Goal: Contribute content: Contribute content

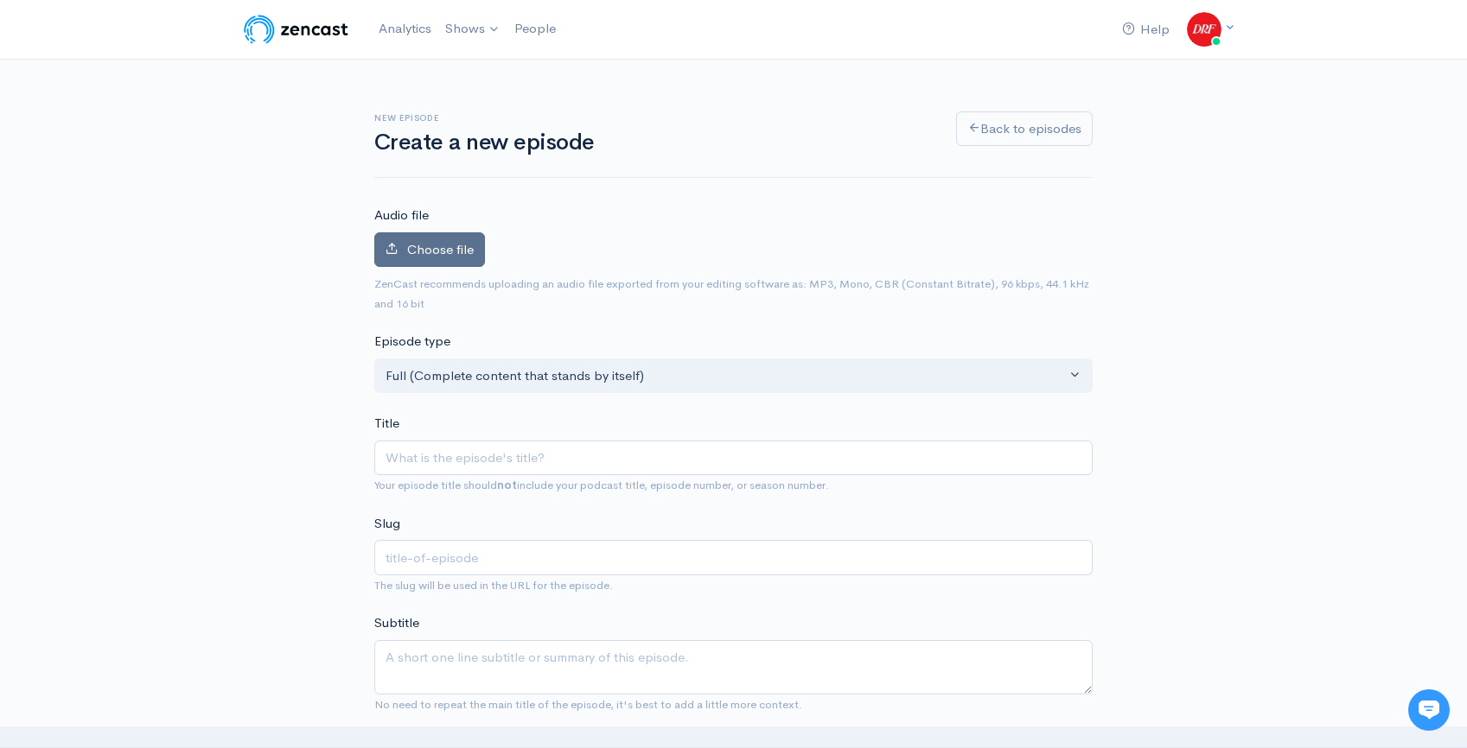
click at [426, 255] on span "Choose file" at bounding box center [440, 249] width 67 height 16
click at [0, 0] on input "Choose file" at bounding box center [0, 0] width 0 height 0
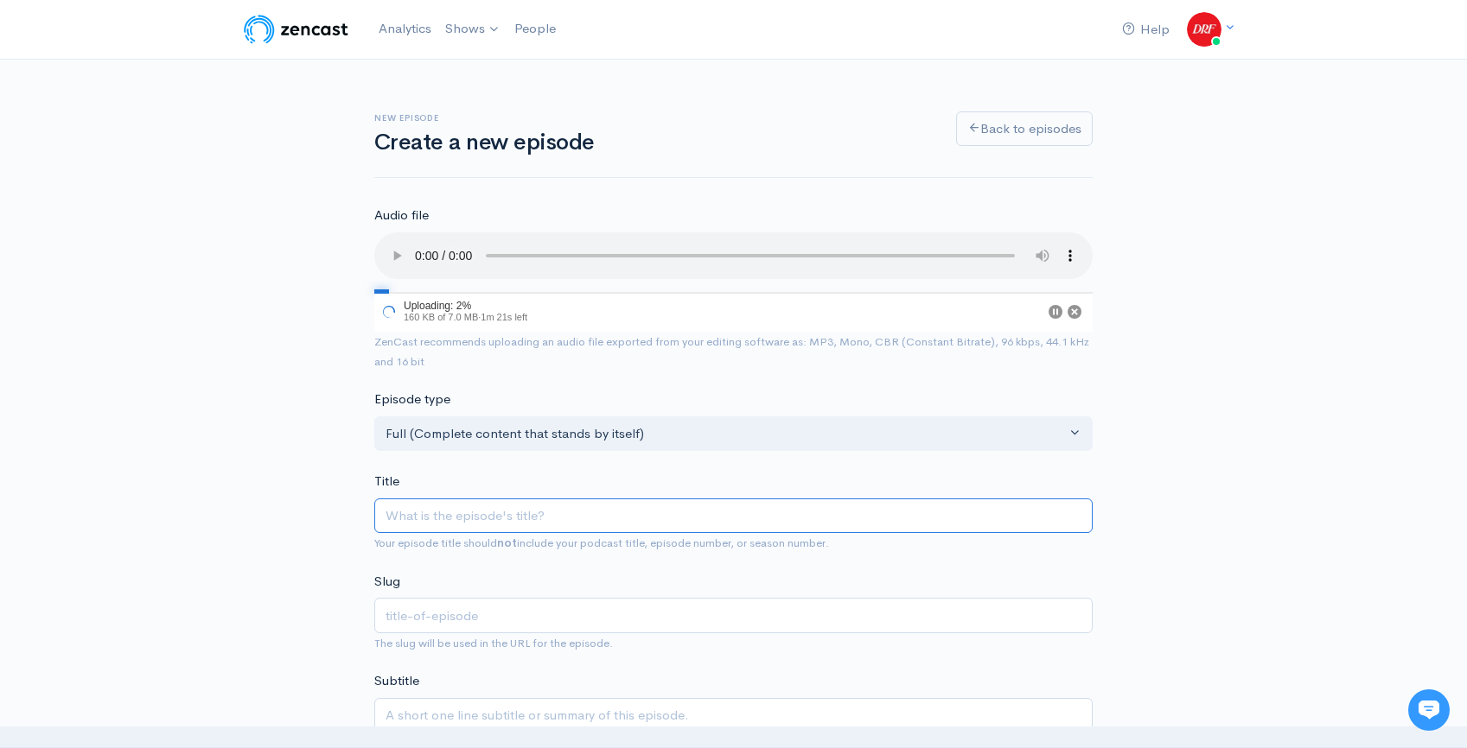
click at [616, 520] on input "Title" at bounding box center [733, 516] width 718 height 35
paste input "Miss Imperial Overnight Stakes | DRF Tuesday ROTD | August 26, 2025"
type input "Miss Imperial Overnight Stakes | DRF Tuesday ROTD | August 26, 2025"
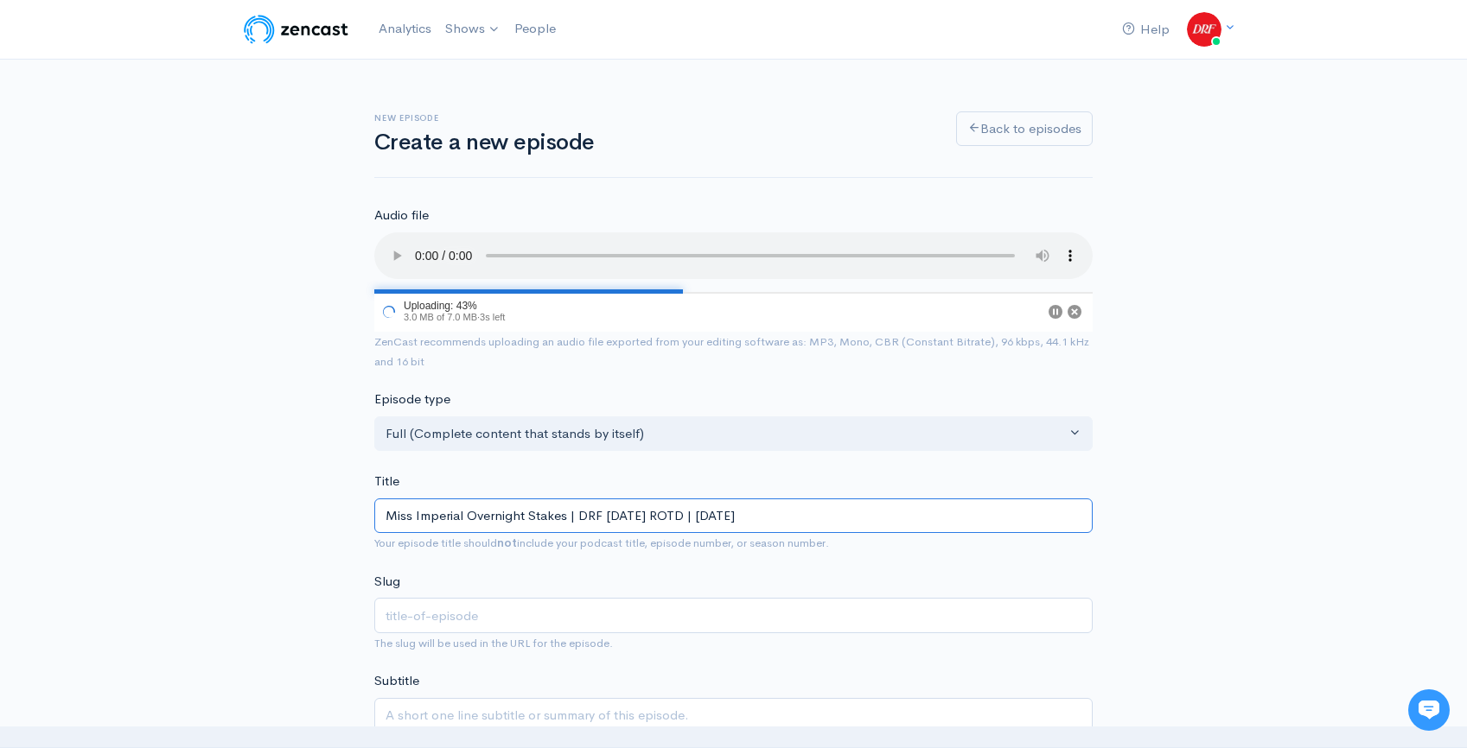
type input "miss-imperial-overnight-stakes-drf-tuesday-rotd-august-26-2025"
click at [690, 510] on input "Miss Imperial Overnight Stakes | DRF Tuesday ROTD | August 26, 2025" at bounding box center [733, 516] width 718 height 35
type input "Miss Imperial Overnight Stakes | DRF Tuesday ROTD L| August 26, 2025"
type input "miss-imperial-overnight-stakes-drf-tuesday-rotd-l-august-26-2025"
type input "Miss Imperial Overnight Stakes | DRF Tuesday ROTD Li| August 26, 2025"
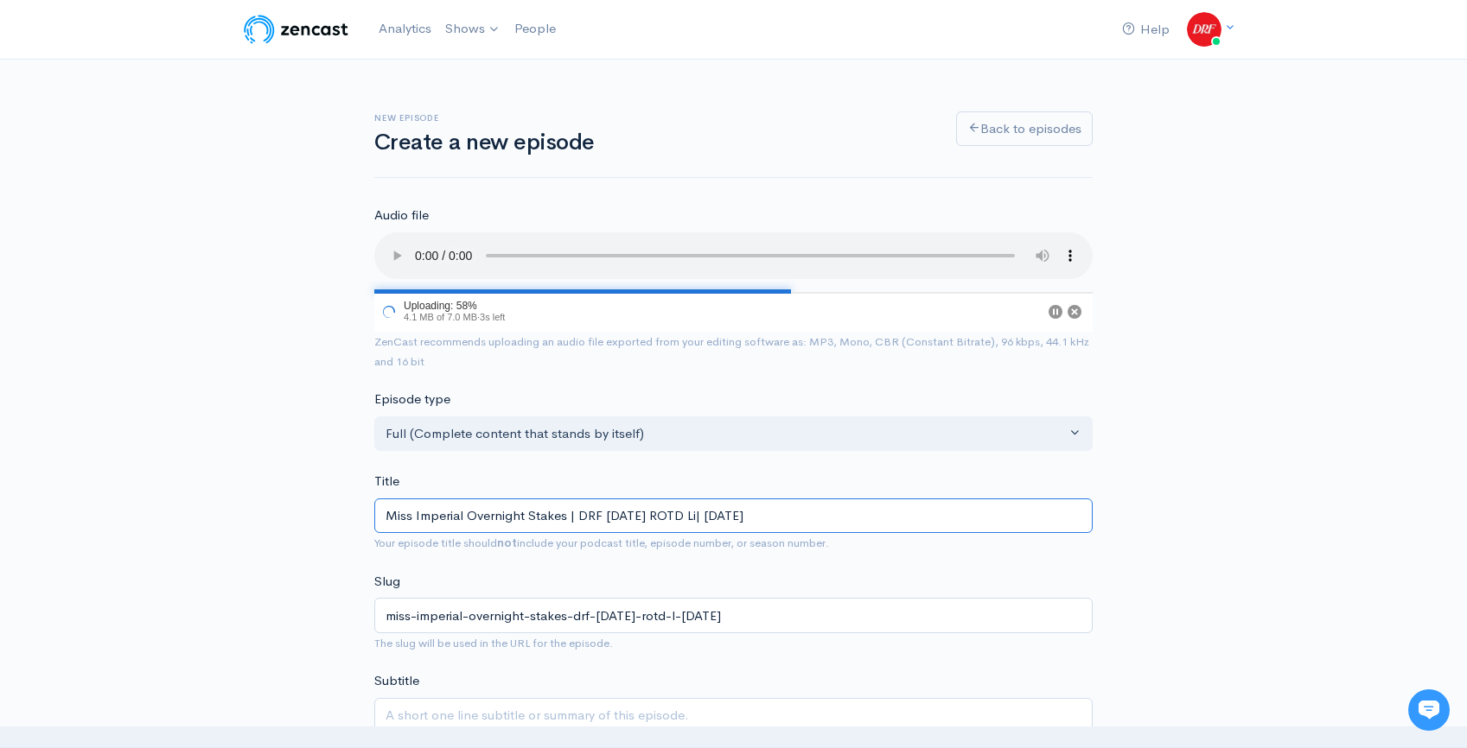
type input "miss-imperial-overnight-stakes-drf-tuesday-rotd-li-august-26-2025"
type input "Miss Imperial Overnight Stakes | DRF Tuesday ROTD Lis| August 26, 2025"
type input "miss-imperial-overnight-stakes-drf-tuesday-rotd-lis-august-26-2025"
type input "Miss Imperial Overnight Stakes | DRF Tuesday ROTD List| August 26, 2025"
type input "miss-imperial-overnight-stakes-drf-tuesday-rotd-list-august-26-2025"
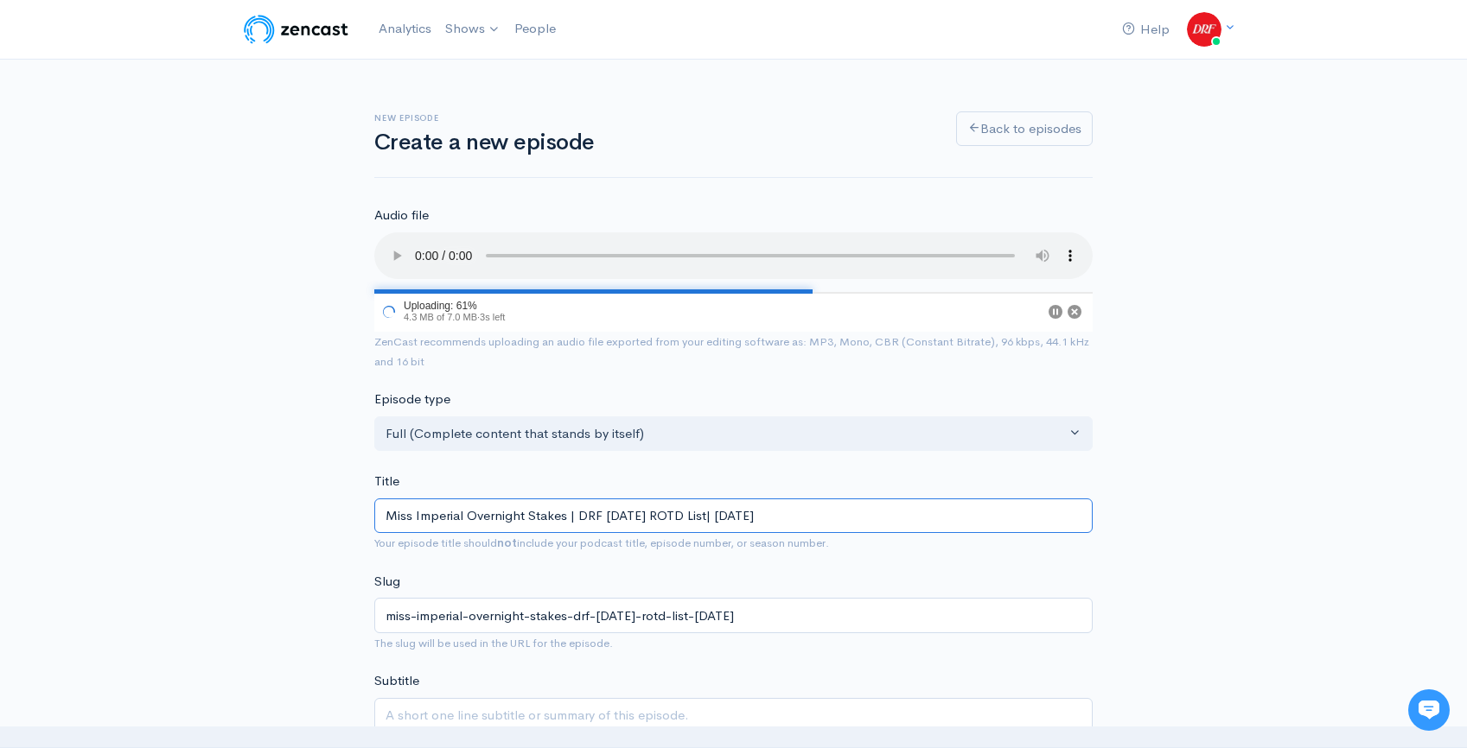
type input "Miss Imperial Overnight Stakes | DRF Tuesday ROTD Liste| August 26, 2025"
type input "miss-imperial-overnight-stakes-drf-tuesday-rotd-liste-august-26-2025"
type input "Miss Imperial Overnight Stakes | DRF Tuesday ROTD Listen| August 26, 2025"
type input "miss-imperial-overnight-stakes-drf-tuesday-rotd-listen-august-26-2025"
type input "Miss Imperial Overnight Stakes | DRF Tuesday ROTD Listeni| August 26, 2025"
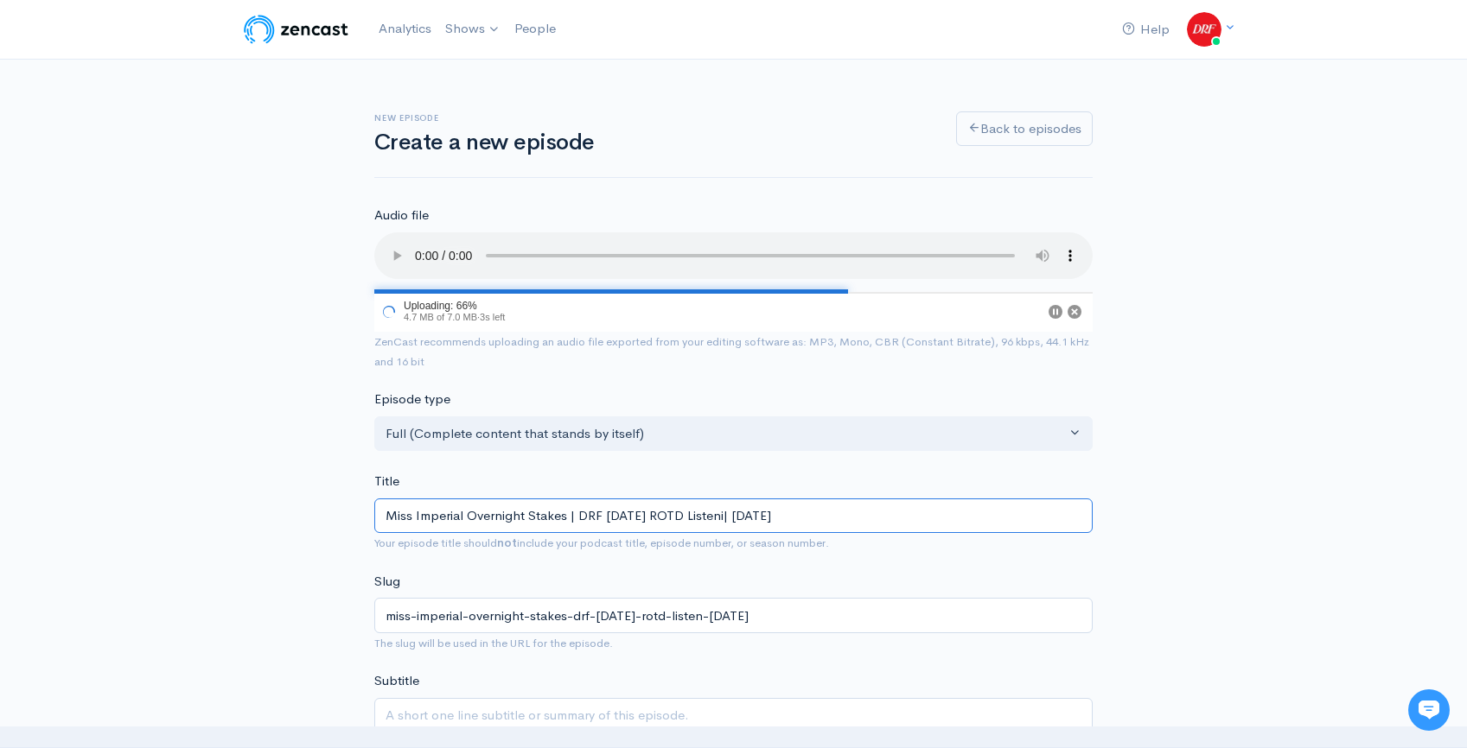
type input "miss-imperial-overnight-stakes-drf-tuesday-rotd-listeni-august-26-2025"
type input "Miss Imperial Overnight Stakes | DRF Tuesday ROTD Listenin| August 26, 2025"
type input "miss-imperial-overnight-stakes-drf-tuesday-rotd-listenin-august-26-2025"
type input "Miss Imperial Overnight Stakes | DRF Tuesday ROTD Listening| August 26, 2025"
type input "miss-imperial-overnight-stakes-drf-tuesday-rotd-listening-august-26-2025"
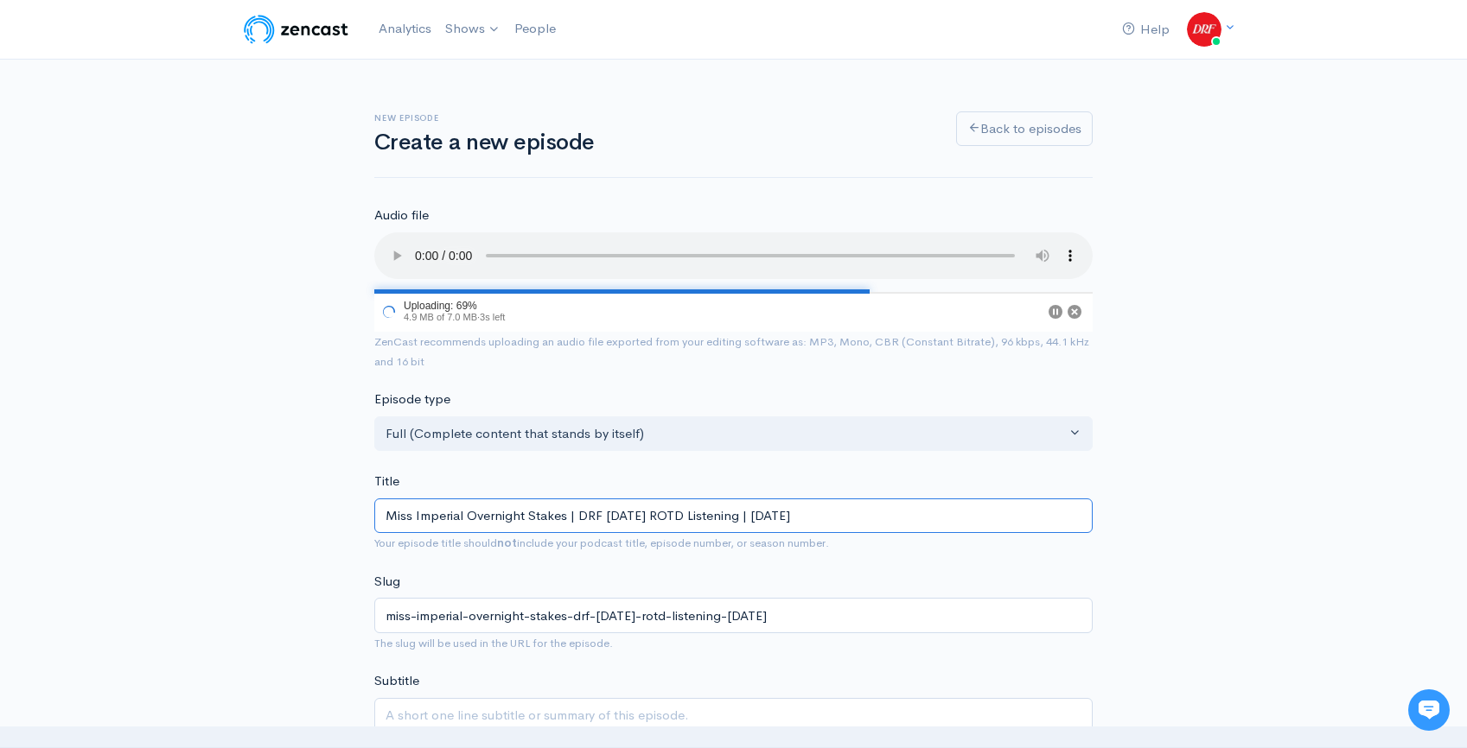
type input "Miss Imperial Overnight Stakes | DRF Tuesday ROTD Listening E| August 26, 2025"
type input "miss-imperial-overnight-stakes-drf-tuesday-rotd-listening-e-august-26-2025"
type input "Miss Imperial Overnight Stakes | DRF Tuesday ROTD Listening Ed| August 26, 2025"
type input "miss-imperial-overnight-stakes-drf-tuesday-rotd-listening-ed-august-26-2025"
type input "Miss Imperial Overnight Stakes | DRF Tuesday ROTD Listening Edi| August 26, 2025"
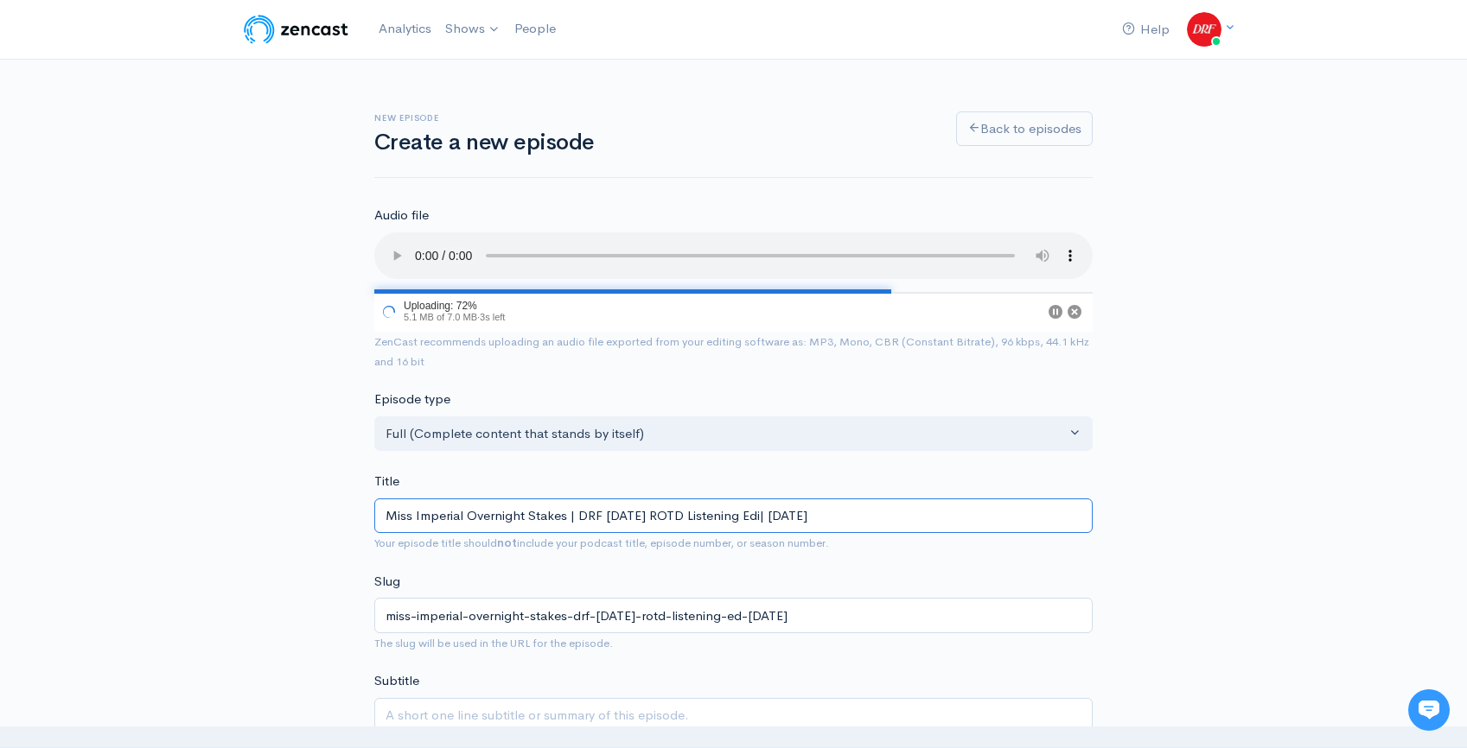
type input "miss-imperial-overnight-stakes-drf-tuesday-rotd-listening-edi-august-26-2025"
type input "Miss Imperial Overnight Stakes | DRF Tuesday ROTD Listening Edit| August 26, 20…"
type input "miss-imperial-overnight-stakes-drf-tuesday-rotd-listening-edit-august-26-2025"
type input "Miss Imperial Overnight Stakes | DRF Tuesday ROTD Listening Editi| August 26, 2…"
type input "miss-imperial-overnight-stakes-drf-tuesday-rotd-listening-editi-august-26-2025"
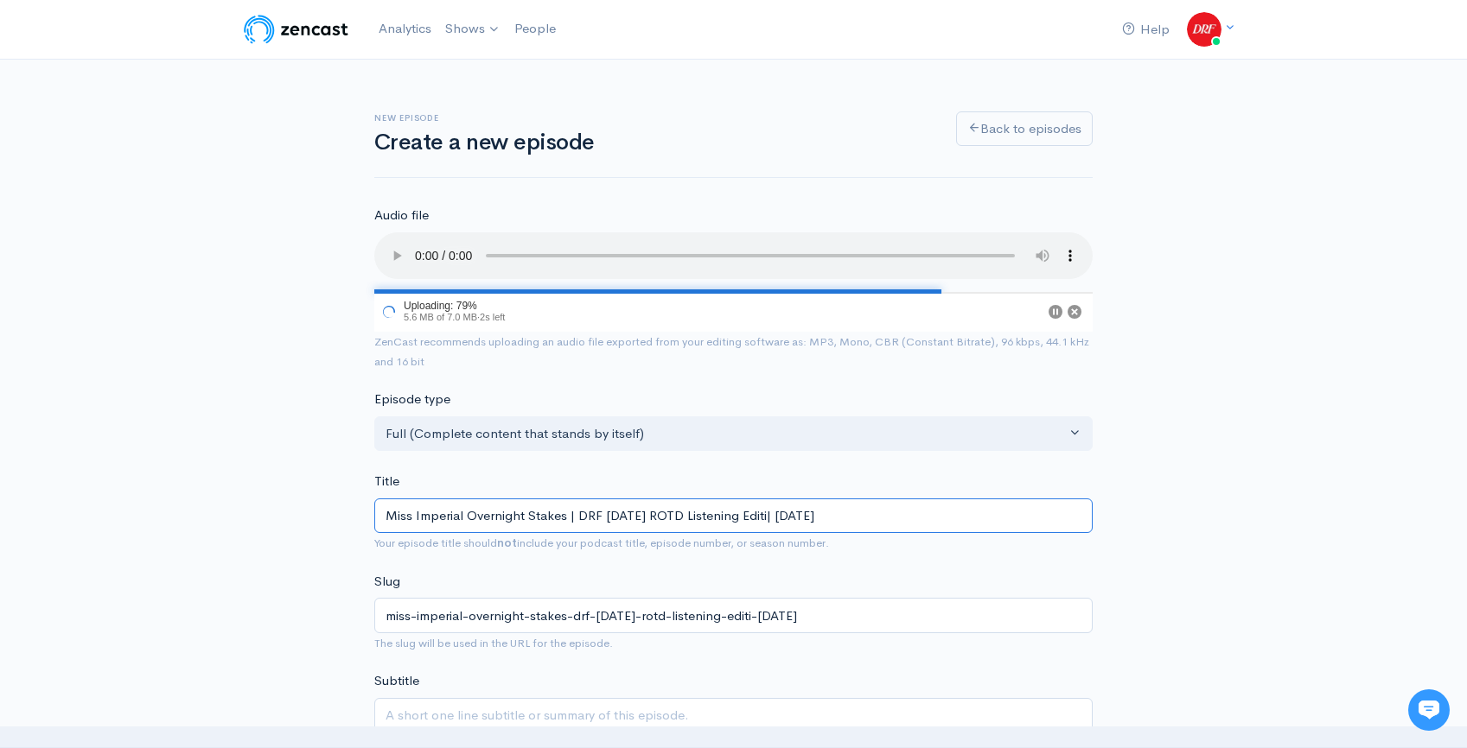
type input "Miss Imperial Overnight Stakes | DRF Tuesday ROTD Listening Editio| August 26, …"
type input "miss-imperial-overnight-stakes-drf-tuesday-rotd-listening-editio-august-26-2025"
type input "Miss Imperial Overnight Stakes | DRF Tuesday ROTD Listening Edition| August 26,…"
type input "miss-imperial-overnight-stakes-drf-tuesday-rotd-listening-edition-august-26-2025"
type input "Miss Imperial Overnight Stakes | DRF [DATE] ROTD Listening Edition | [DATE]"
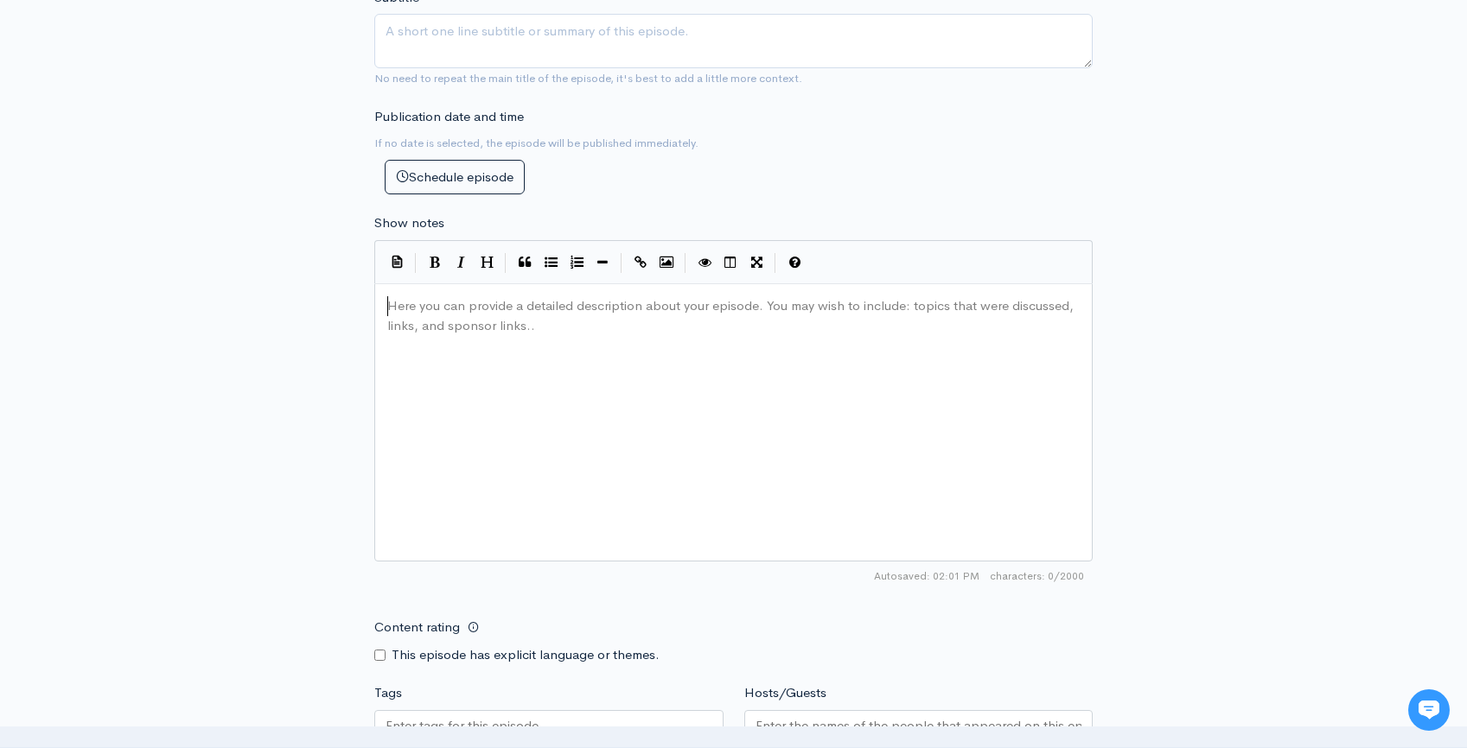
scroll to position [6, 0]
click at [485, 346] on div "Here you can provide a detailed description about your episode. You may wish to…" at bounding box center [755, 444] width 742 height 302
click at [1204, 340] on div "New episode Create a new episode Back to episodes Audio file Choose file Miss I…" at bounding box center [733, 238] width 985 height 1804
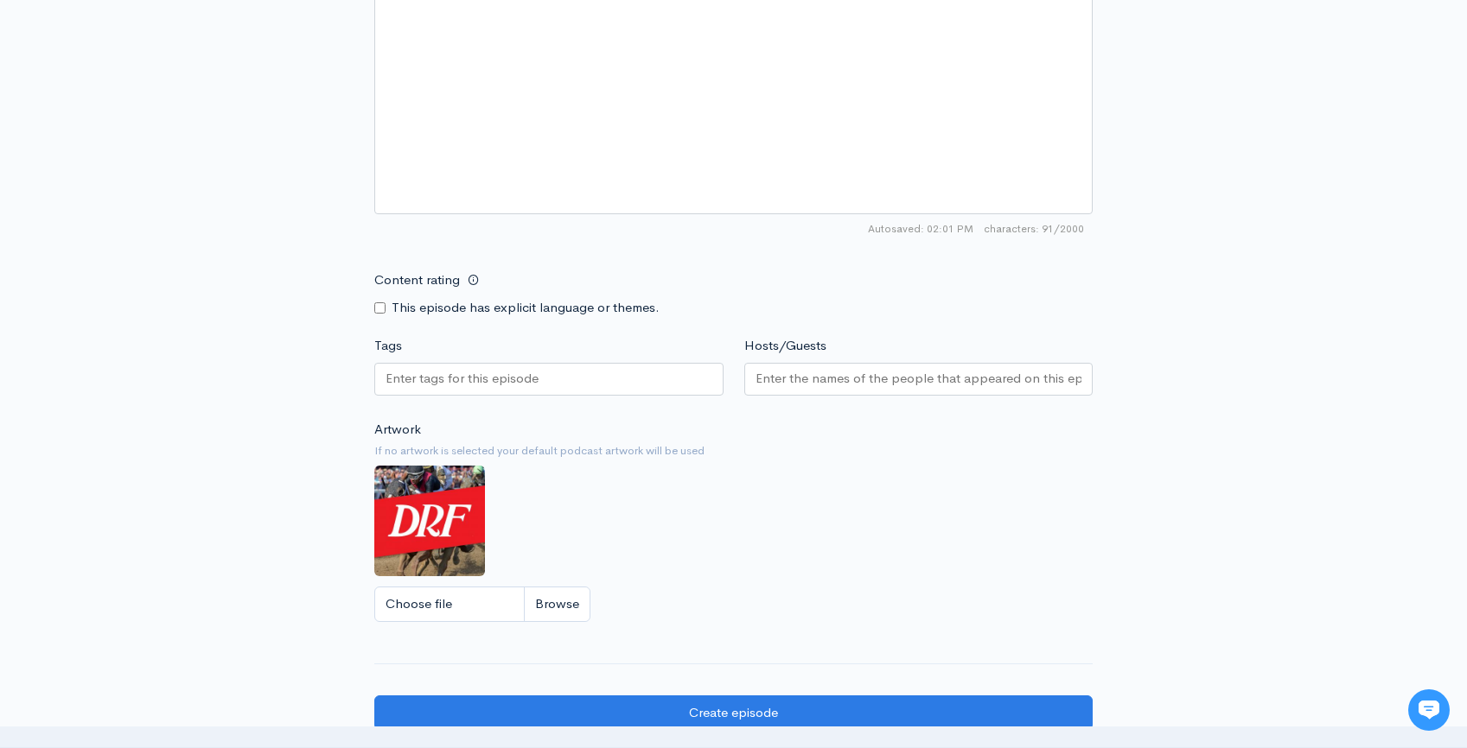
scroll to position [1071, 0]
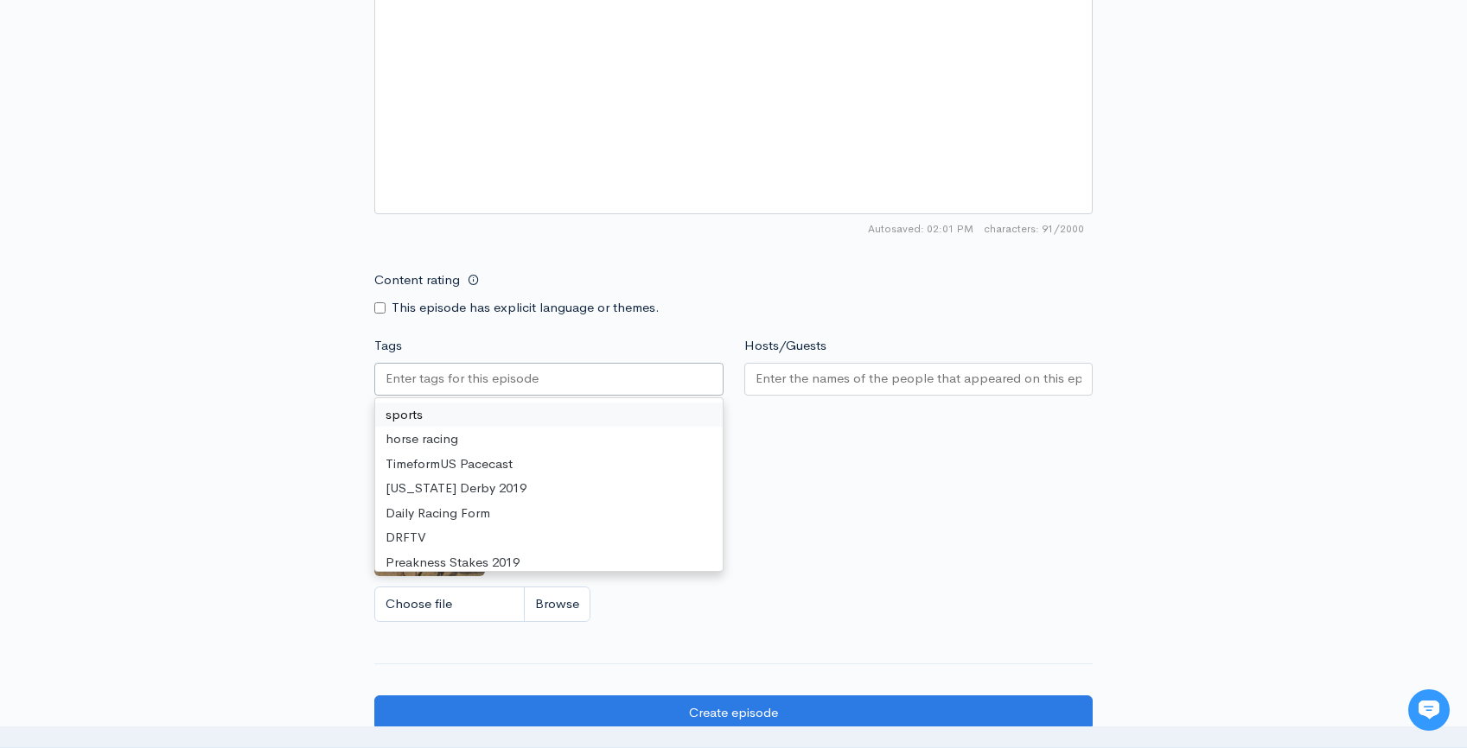
click at [468, 377] on input "Tags" at bounding box center [463, 379] width 156 height 20
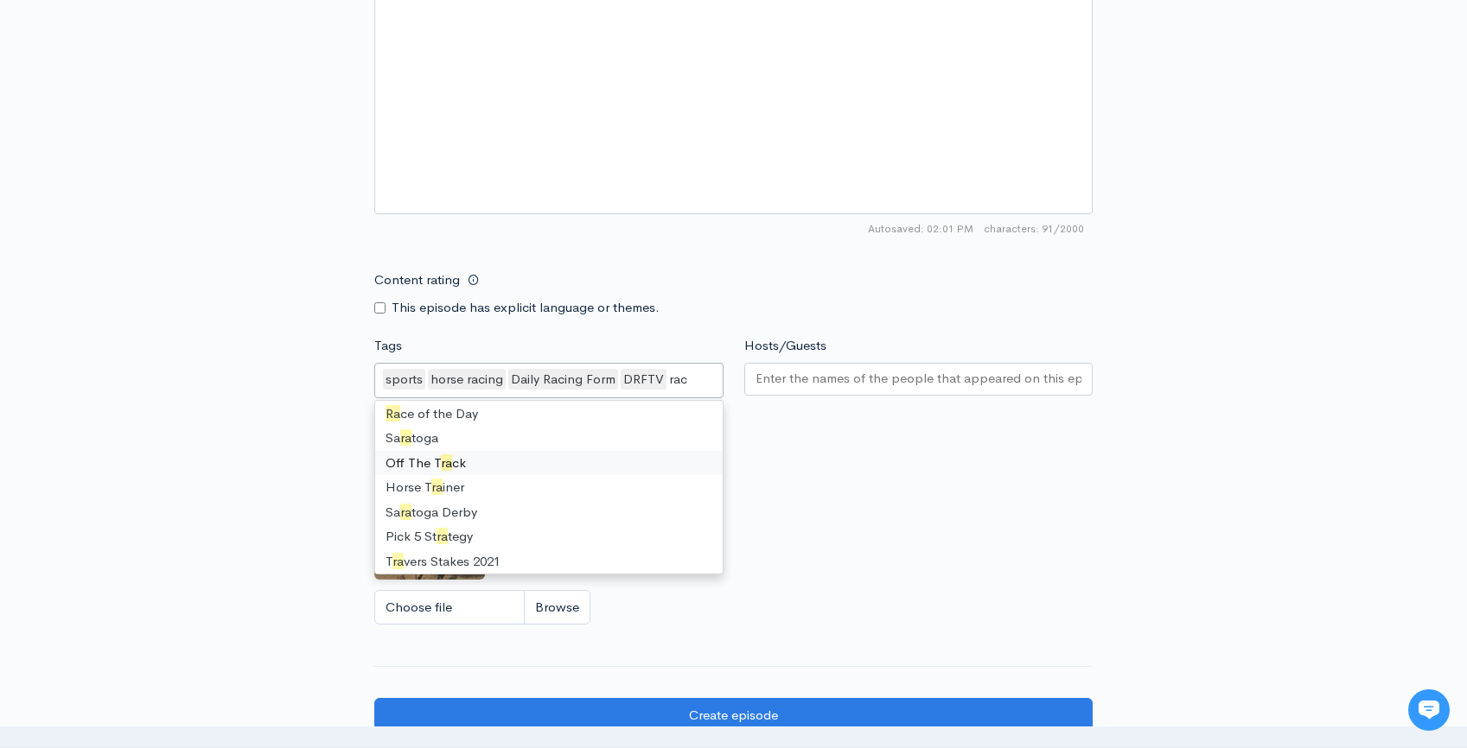
scroll to position [0, 0]
type input "race"
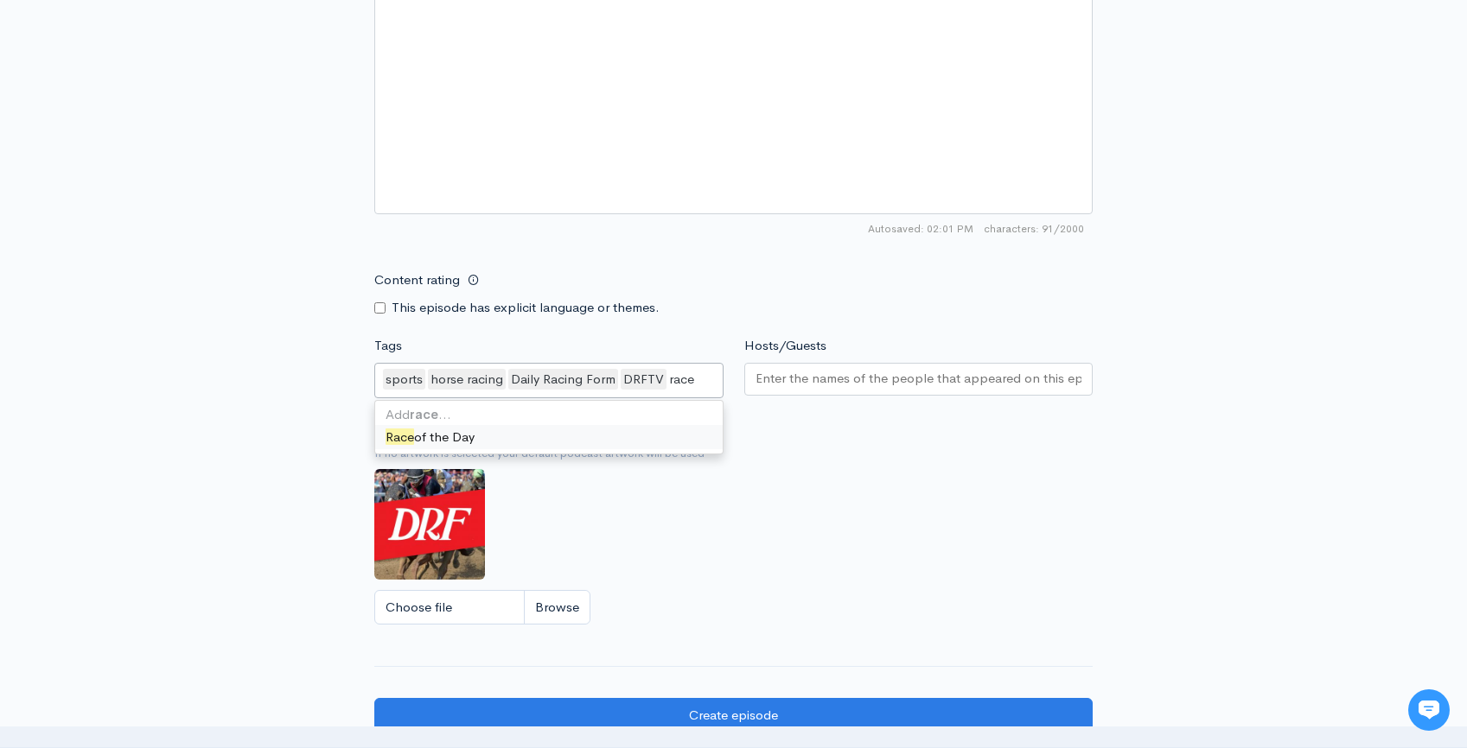
click at [659, 449] on div "Add race … Race of the Day" at bounding box center [548, 427] width 347 height 53
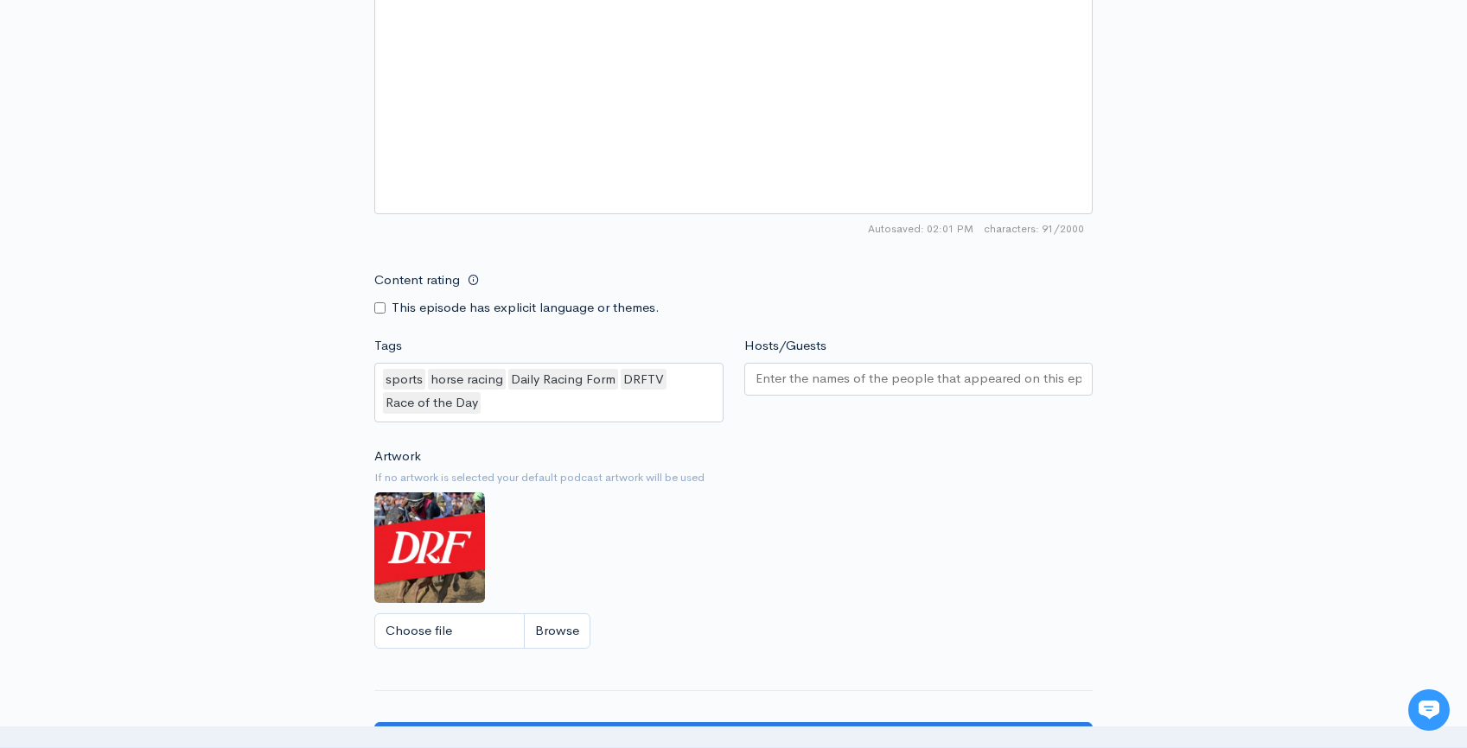
click at [850, 474] on small "If no artwork is selected your default podcast artwork will be used" at bounding box center [733, 477] width 718 height 17
click at [861, 371] on input "Hosts/Guests" at bounding box center [918, 379] width 327 height 20
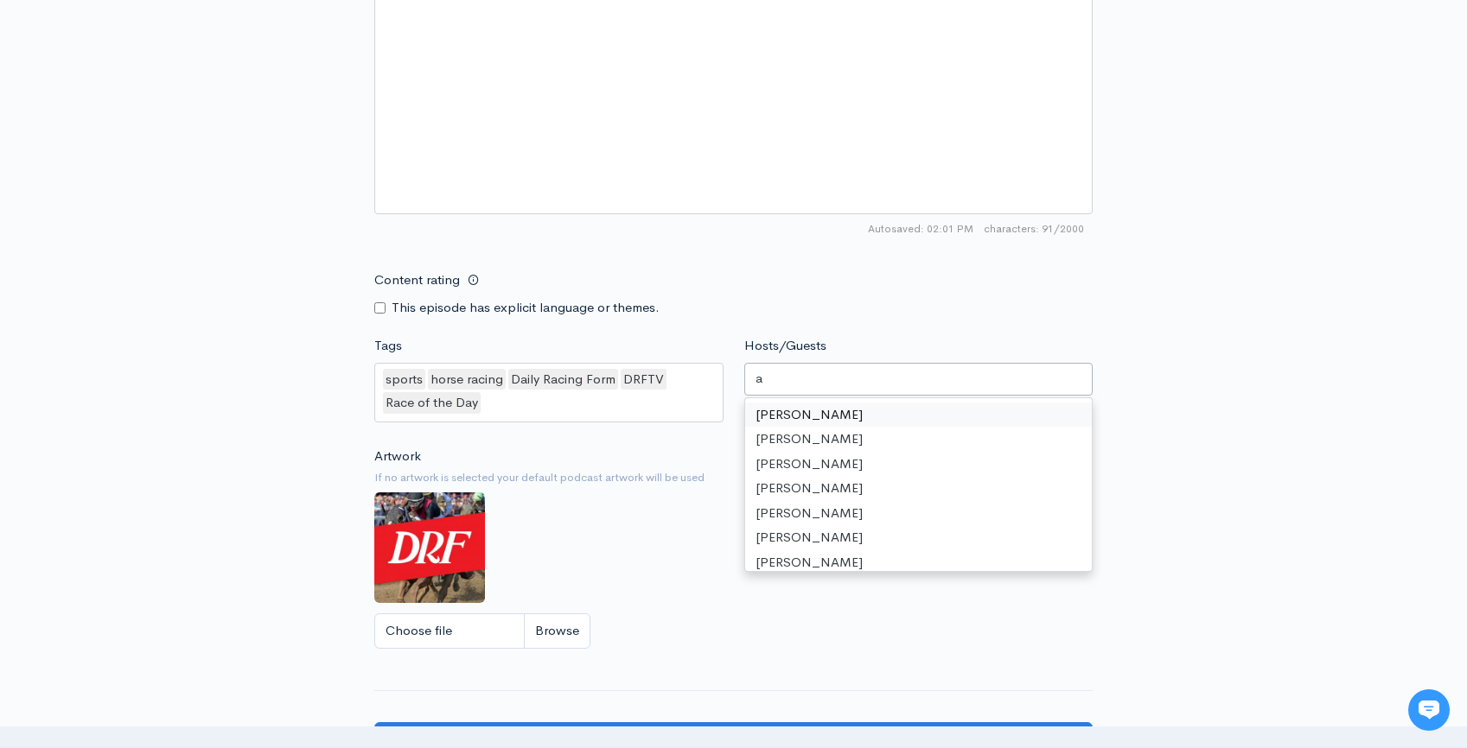
scroll to position [697, 0]
type input "as"
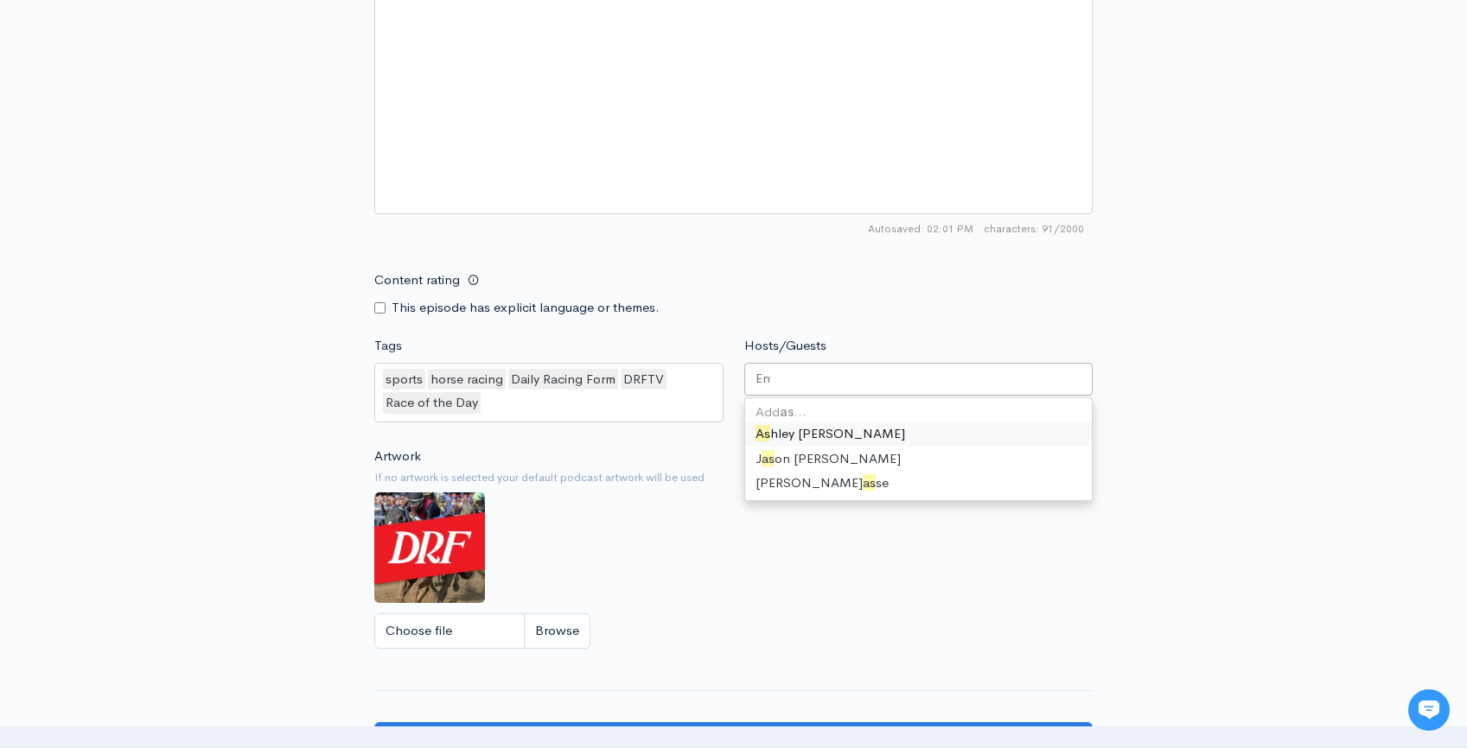
scroll to position [776, 0]
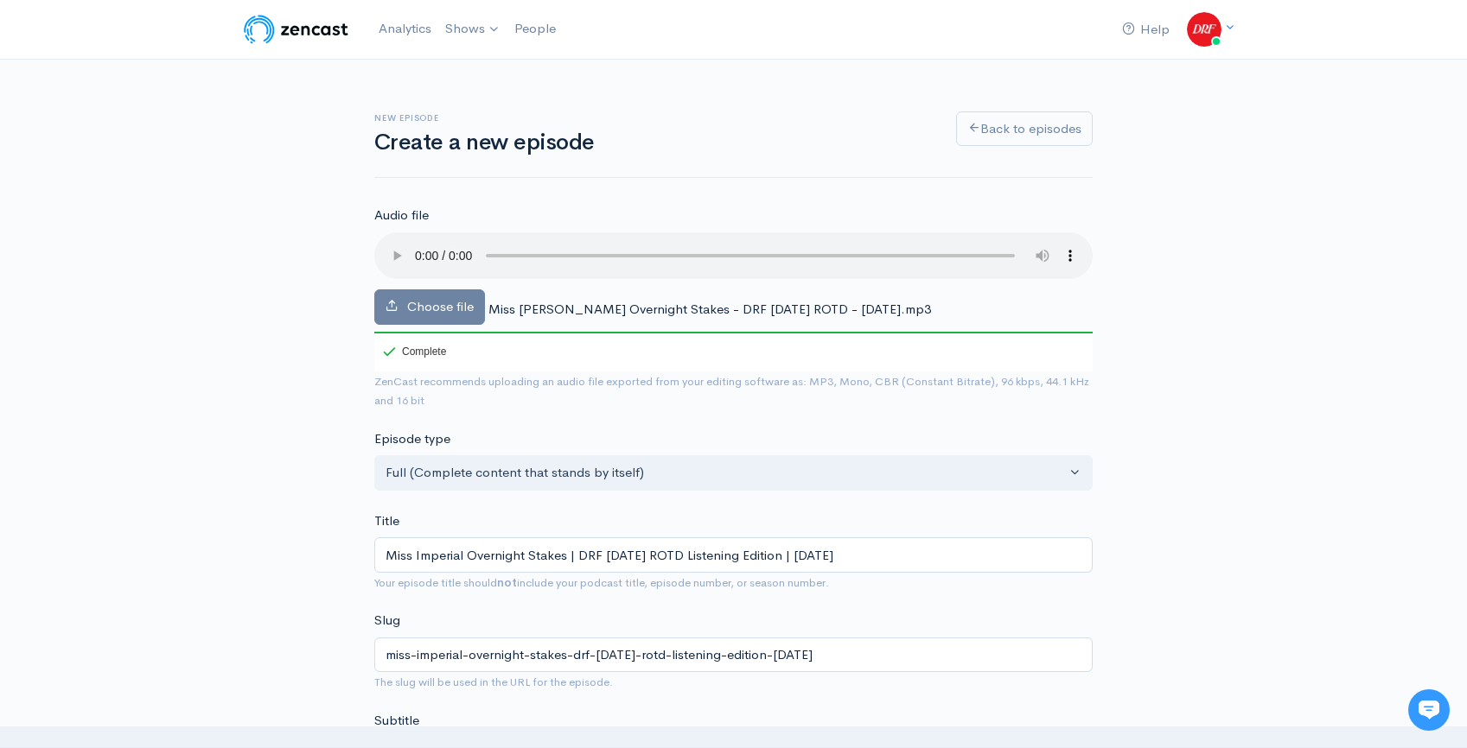
scroll to position [1367, 0]
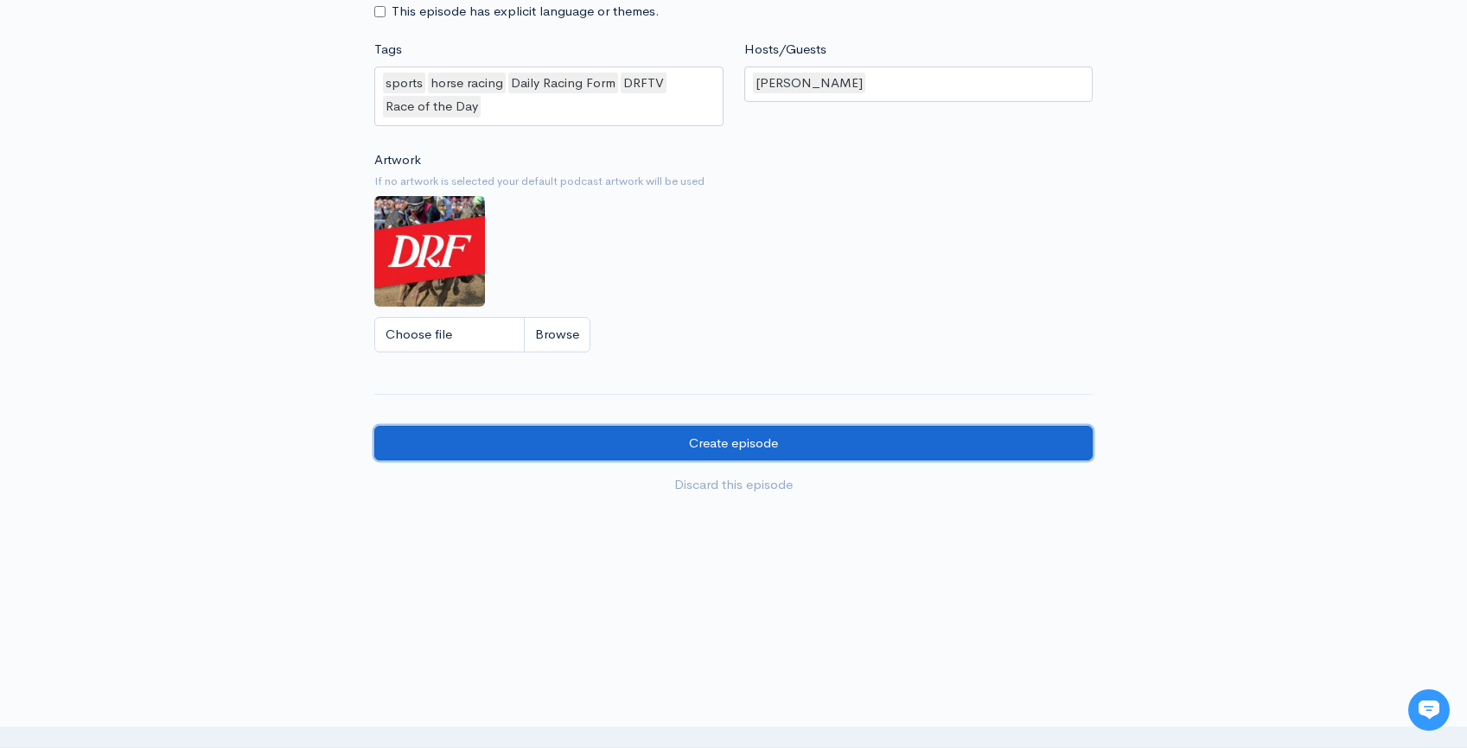
click at [862, 435] on input "Create episode" at bounding box center [733, 443] width 718 height 35
